Goal: Information Seeking & Learning: Check status

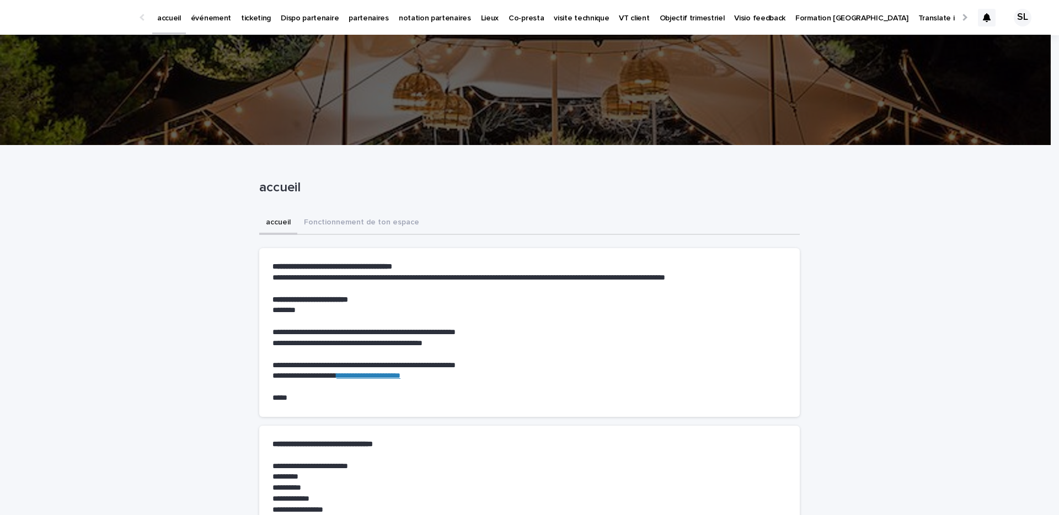
click at [200, 20] on p "événement" at bounding box center [211, 11] width 40 height 23
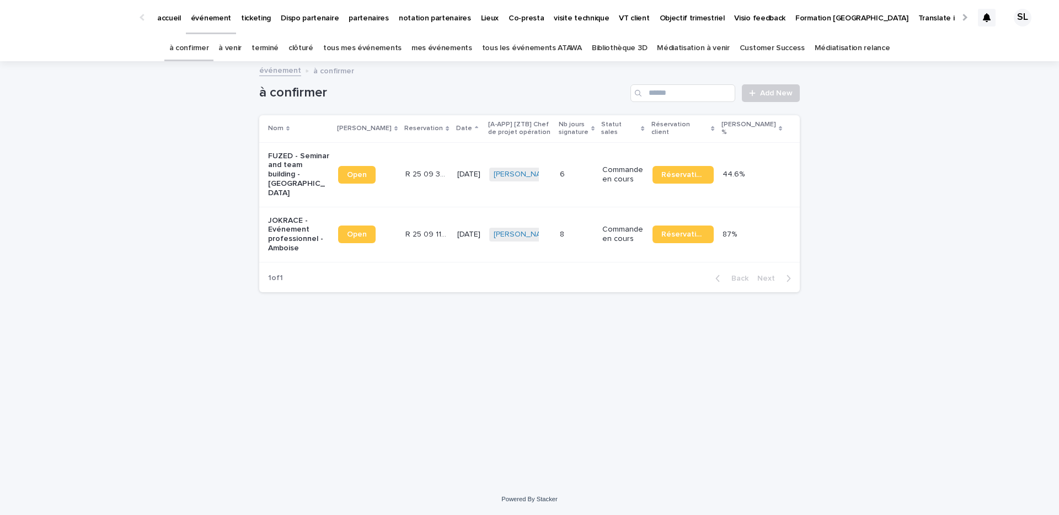
click at [241, 42] on link "à venir" at bounding box center [229, 48] width 23 height 26
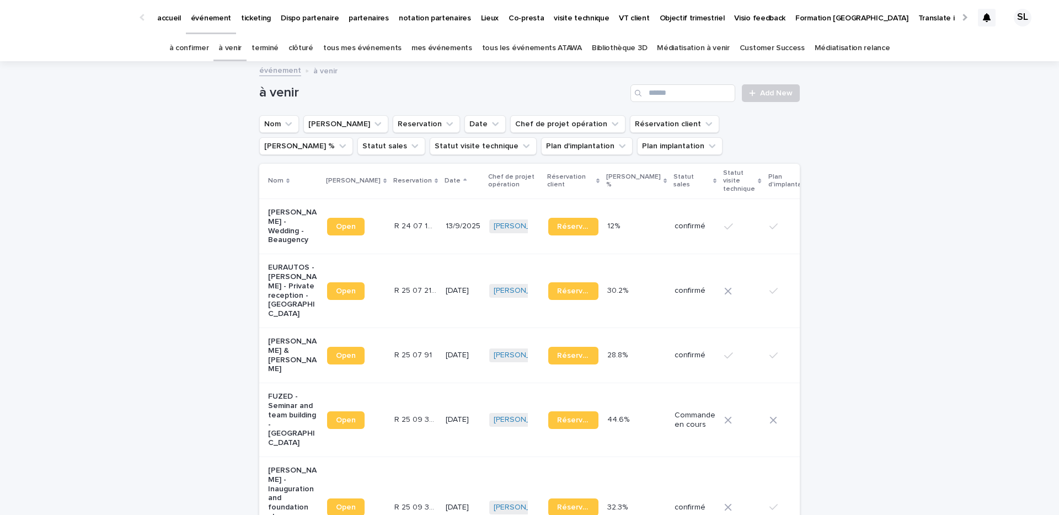
click at [278, 42] on link "terminé" at bounding box center [264, 48] width 27 height 26
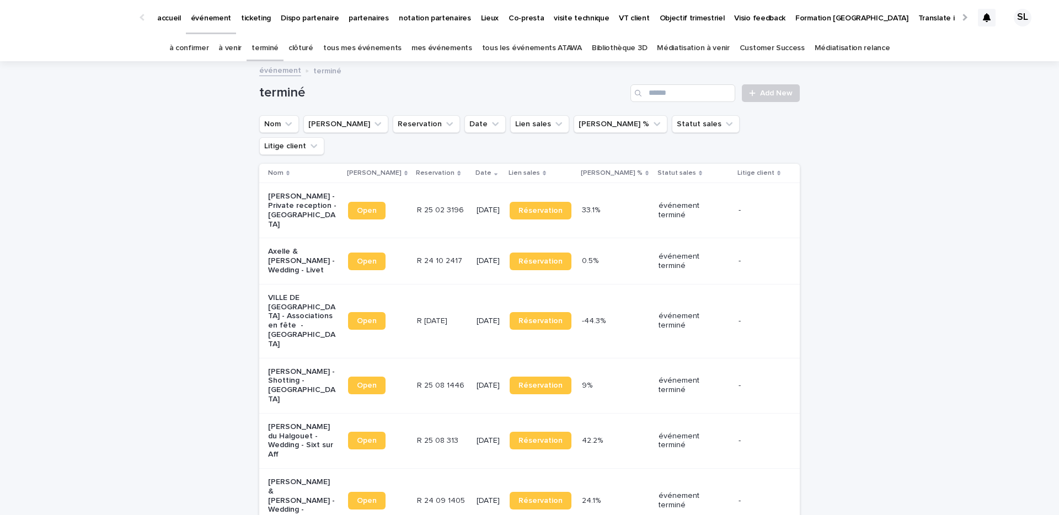
click at [372, 53] on link "tous mes événements" at bounding box center [362, 48] width 78 height 26
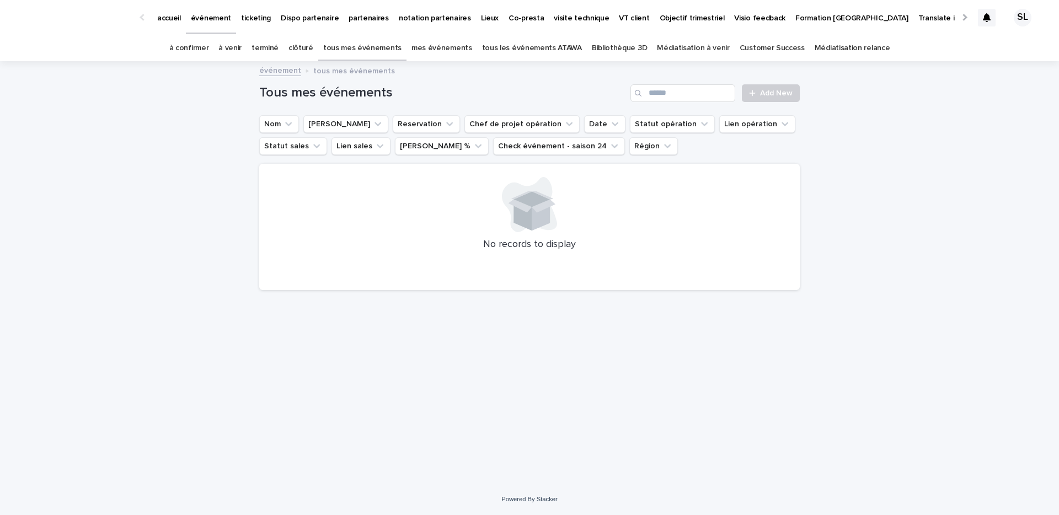
click at [475, 47] on div "mes événements" at bounding box center [441, 48] width 71 height 26
click at [458, 44] on link "mes événements" at bounding box center [441, 48] width 61 height 26
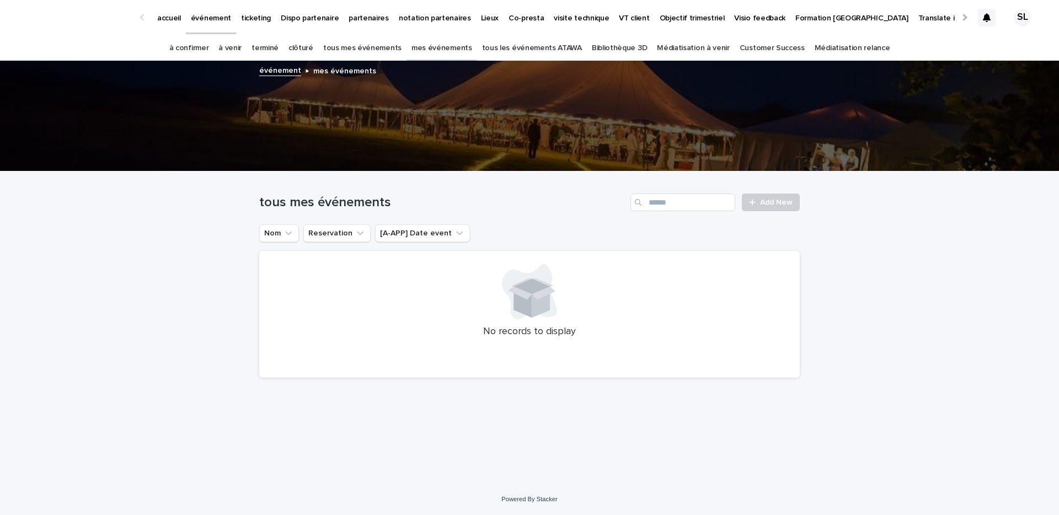
click at [271, 47] on link "terminé" at bounding box center [264, 48] width 27 height 26
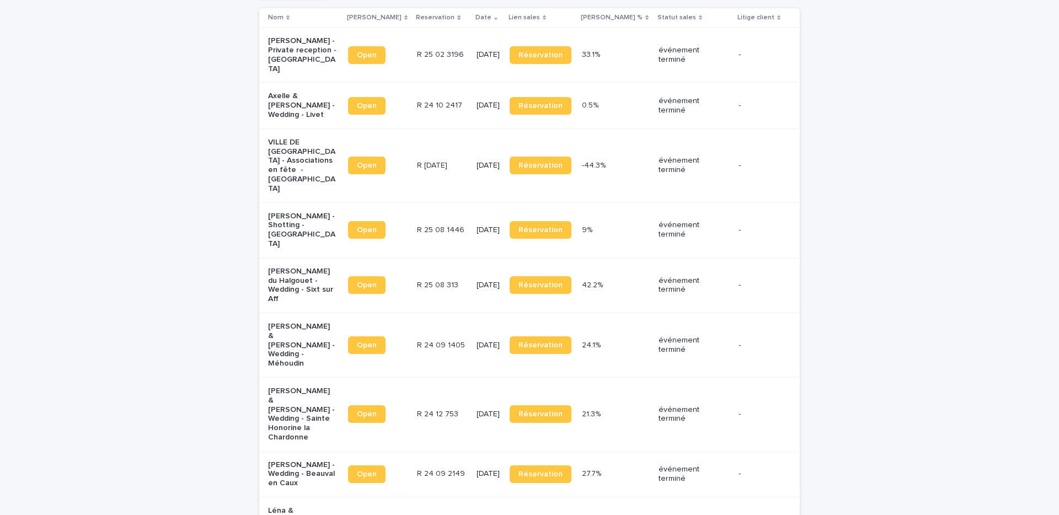
scroll to position [156, 0]
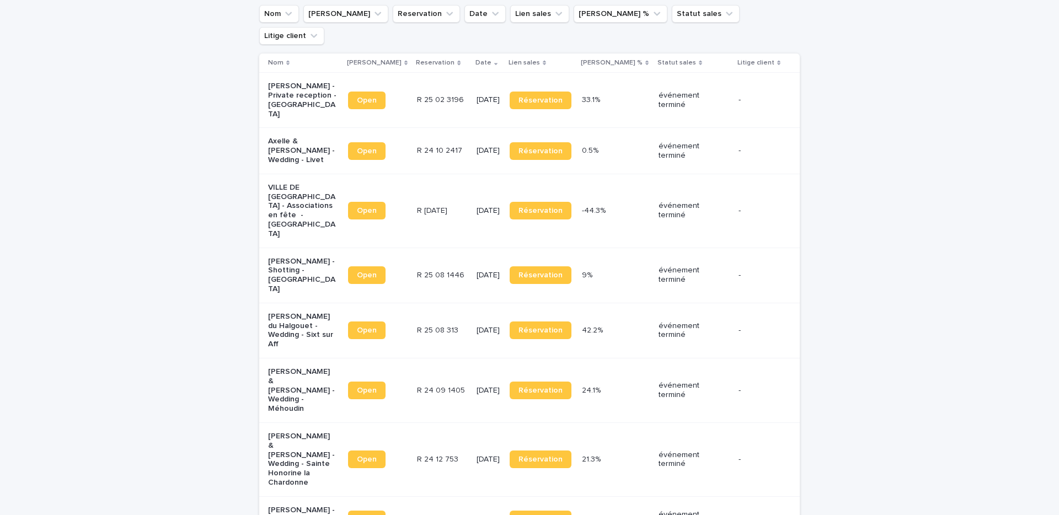
scroll to position [0, 0]
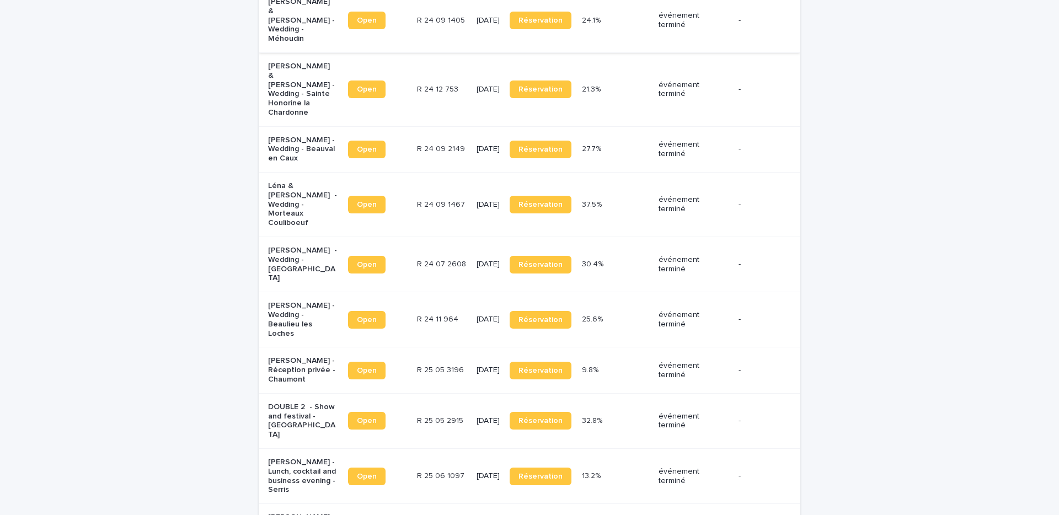
scroll to position [489, 0]
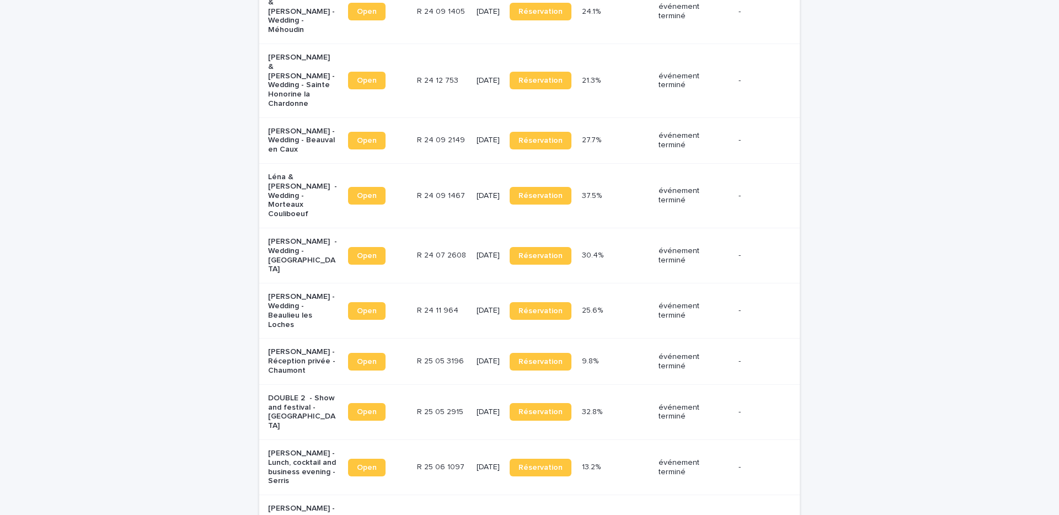
click at [293, 347] on p "Virgine Morales - Réception privée - Chaumont" at bounding box center [302, 361] width 69 height 28
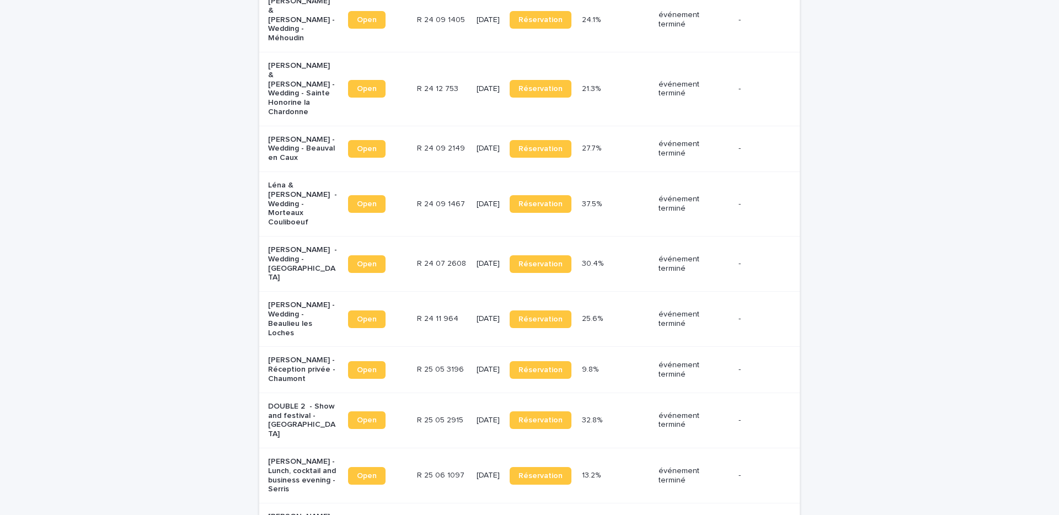
scroll to position [500, 0]
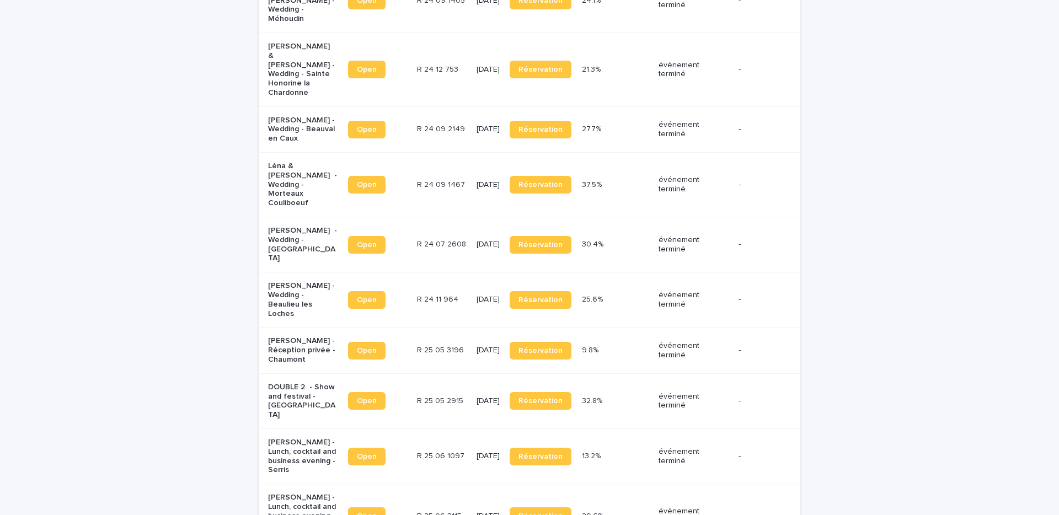
click at [277, 438] on p "Isabelle Dantas - Lunch, cocktail and business evening - Serris" at bounding box center [302, 456] width 69 height 37
